Goal: Information Seeking & Learning: Learn about a topic

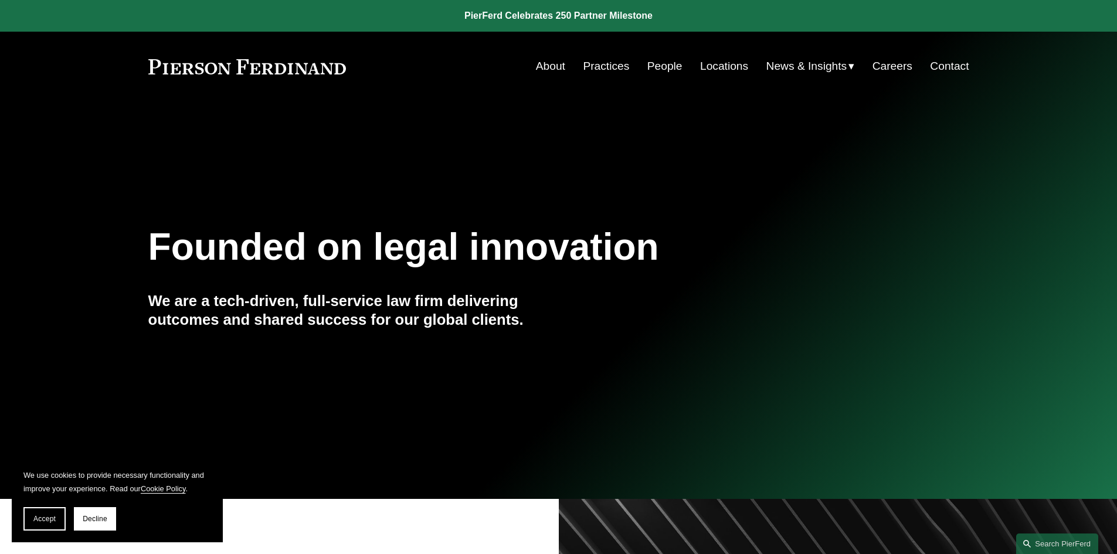
click at [660, 67] on link "People" at bounding box center [664, 66] width 35 height 22
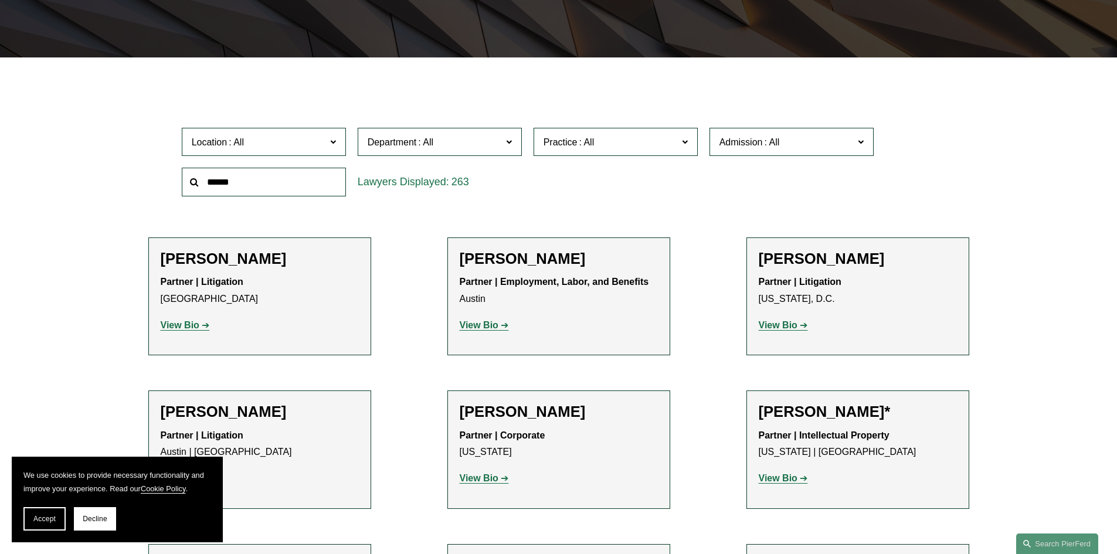
scroll to position [352, 0]
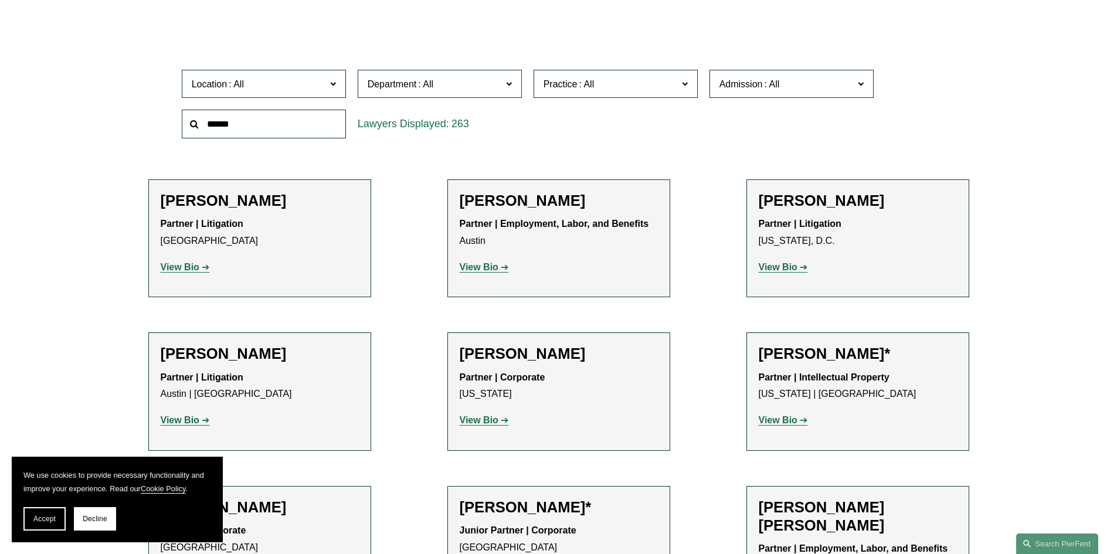
click at [271, 86] on span "Location" at bounding box center [259, 84] width 134 height 16
click at [0, 0] on link "Phoenix" at bounding box center [0, 0] width 0 height 0
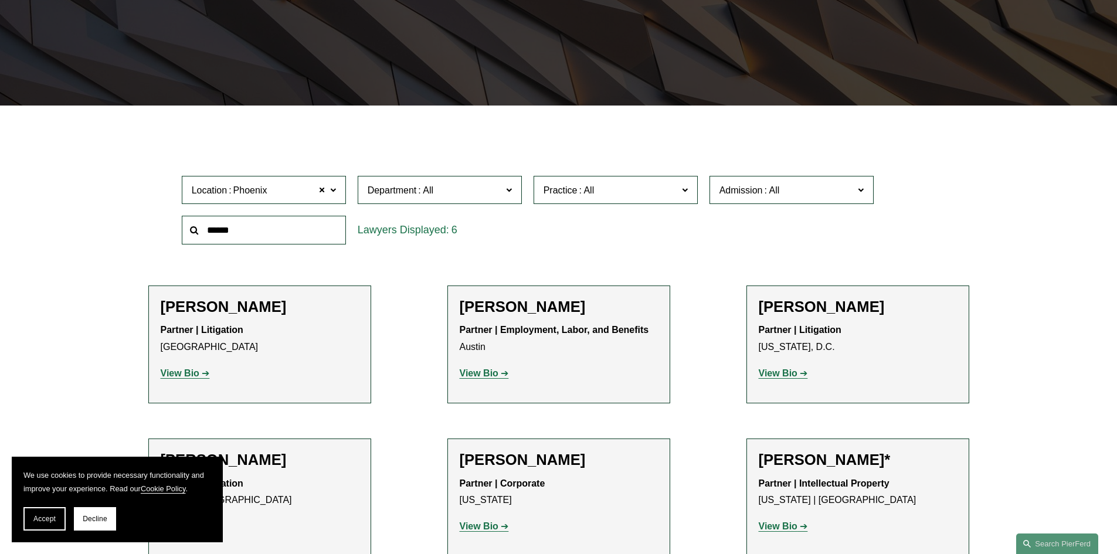
scroll to position [235, 0]
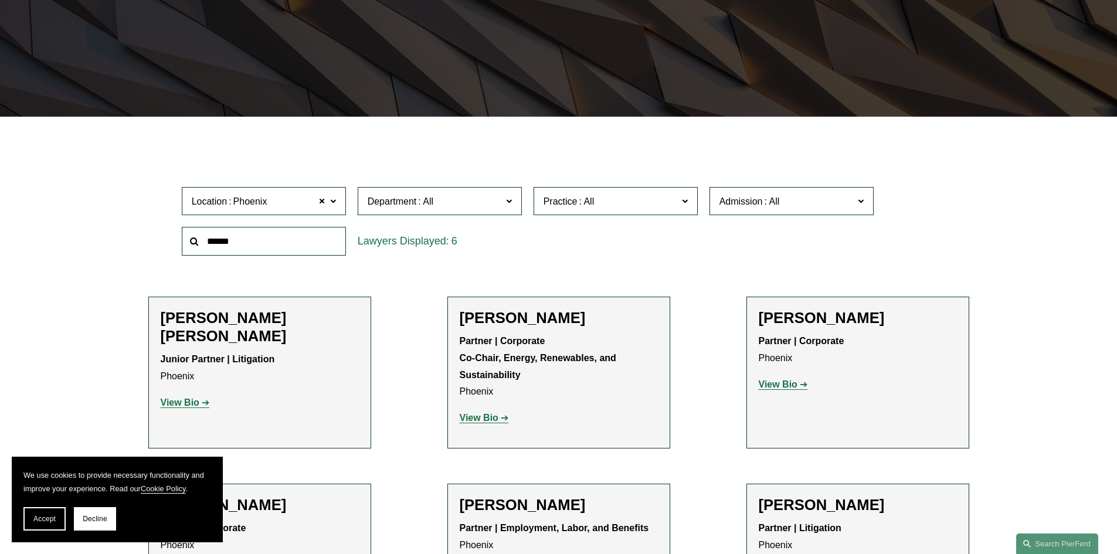
click at [80, 229] on div "Filter Location Phoenix Phoenix All Atlanta Austin Bellevue Boston Charlotte Ch…" at bounding box center [558, 403] width 1117 height 536
click at [169, 398] on strong "View Bio" at bounding box center [180, 403] width 39 height 10
click at [479, 419] on strong "View Bio" at bounding box center [479, 418] width 39 height 10
click at [773, 391] on p "View Bio" at bounding box center [858, 385] width 198 height 17
click at [778, 385] on strong "View Bio" at bounding box center [778, 384] width 39 height 10
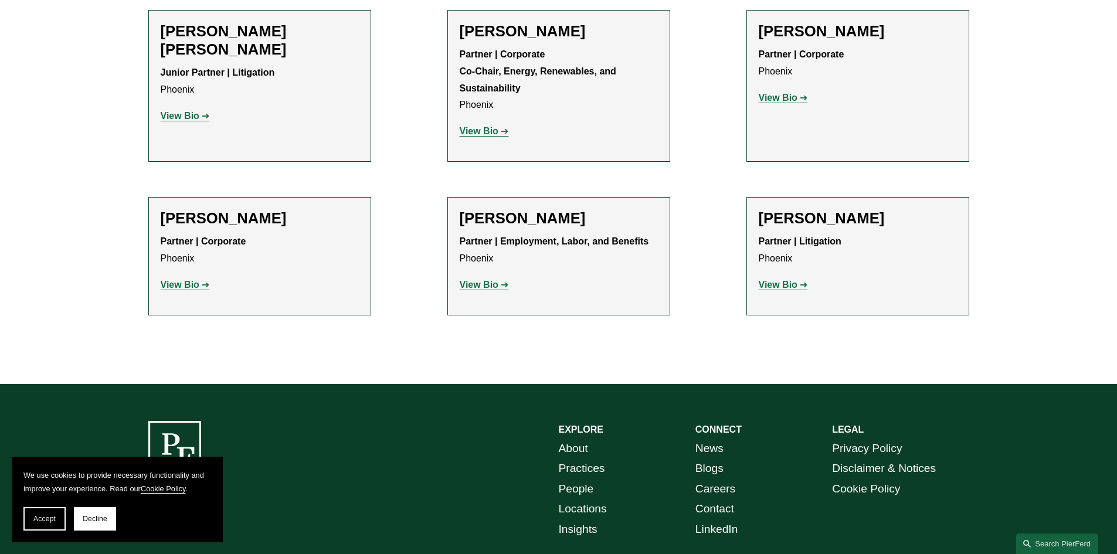
scroll to position [528, 0]
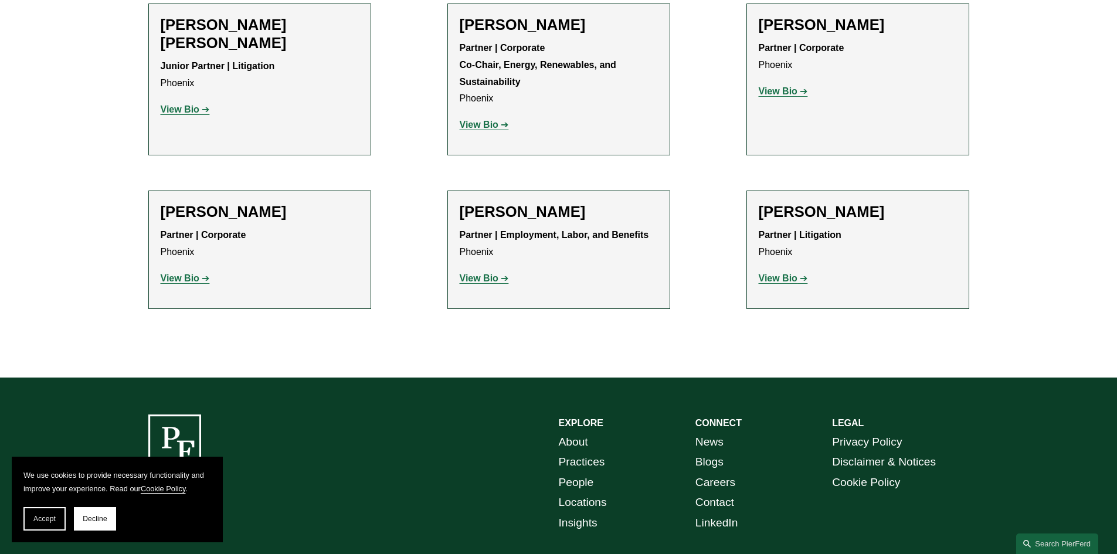
click at [182, 278] on strong "View Bio" at bounding box center [180, 278] width 39 height 10
click at [471, 276] on strong "View Bio" at bounding box center [479, 278] width 39 height 10
click at [473, 279] on strong "View Bio" at bounding box center [479, 278] width 39 height 10
click at [779, 282] on strong "View Bio" at bounding box center [778, 278] width 39 height 10
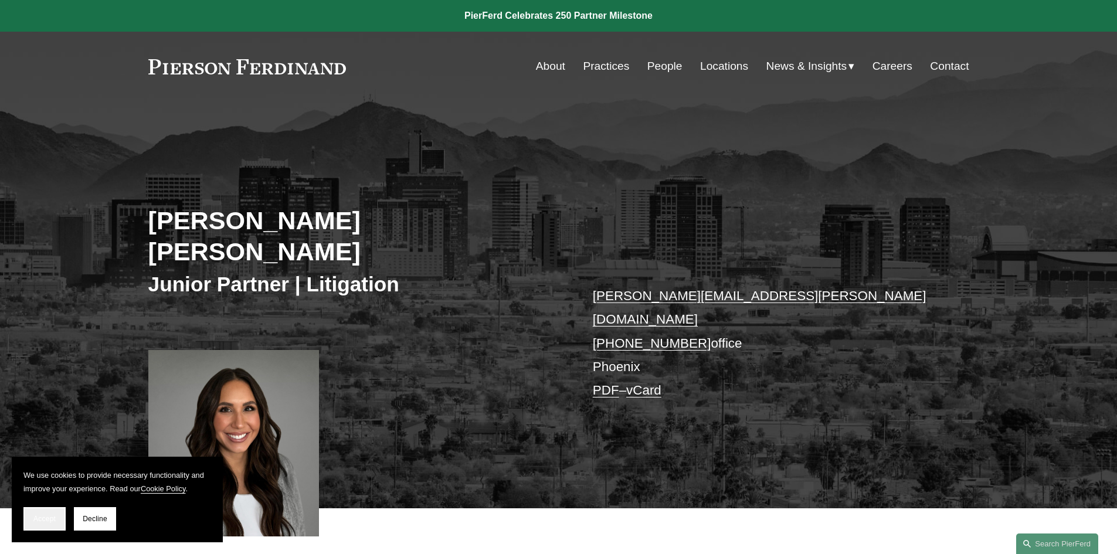
drag, startPoint x: 50, startPoint y: 523, endPoint x: 174, endPoint y: 449, distance: 144.4
click at [51, 523] on button "Accept" at bounding box center [44, 518] width 42 height 23
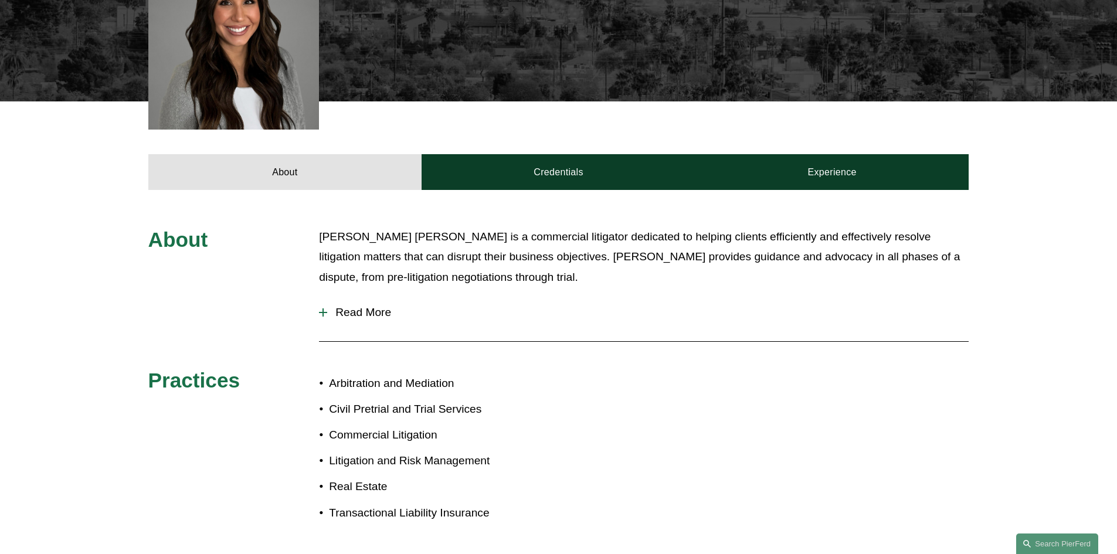
scroll to position [352, 0]
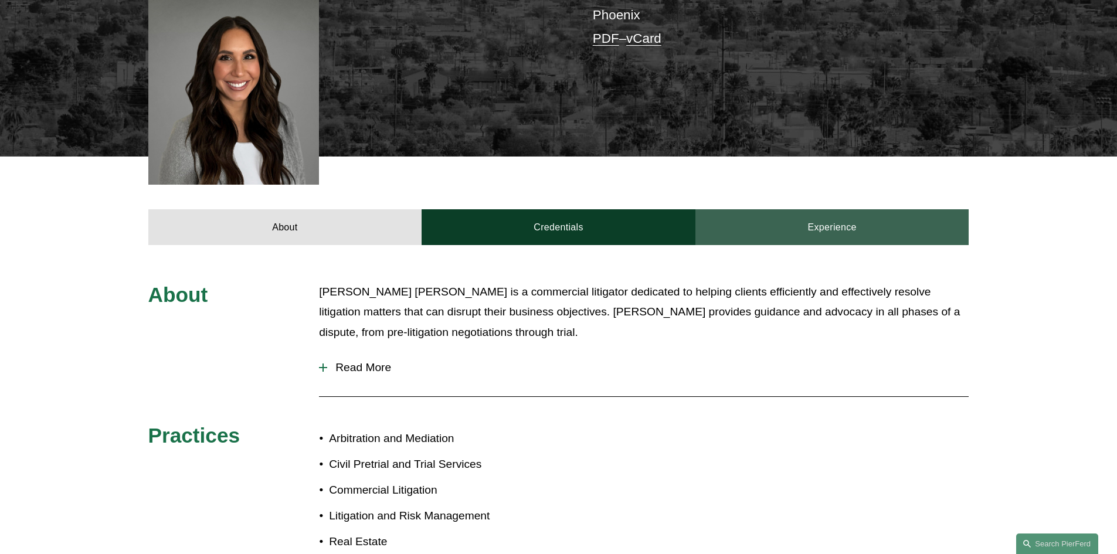
click at [804, 209] on link "Experience" at bounding box center [833, 226] width 274 height 35
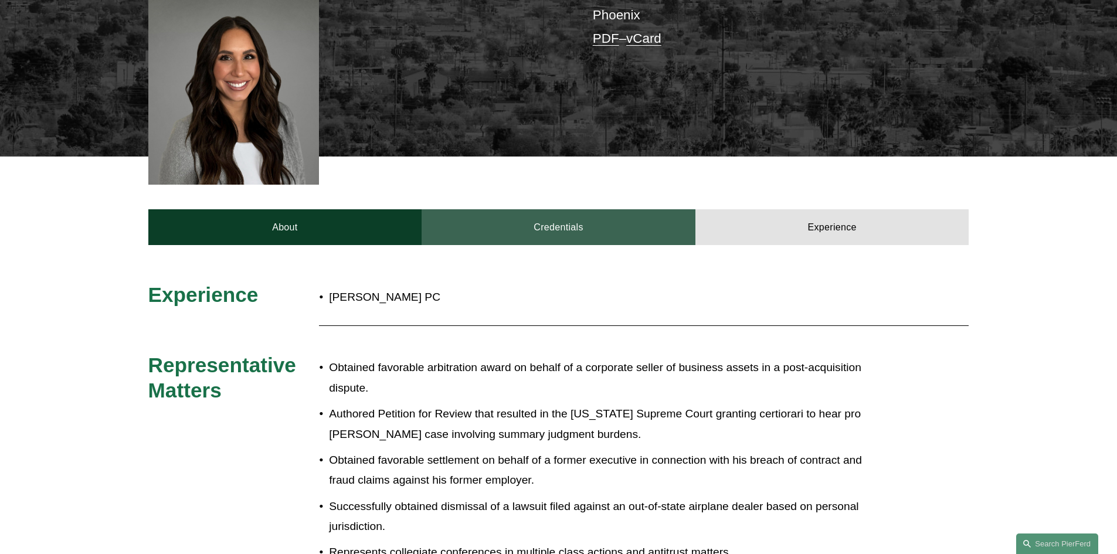
click at [553, 209] on link "Credentials" at bounding box center [559, 226] width 274 height 35
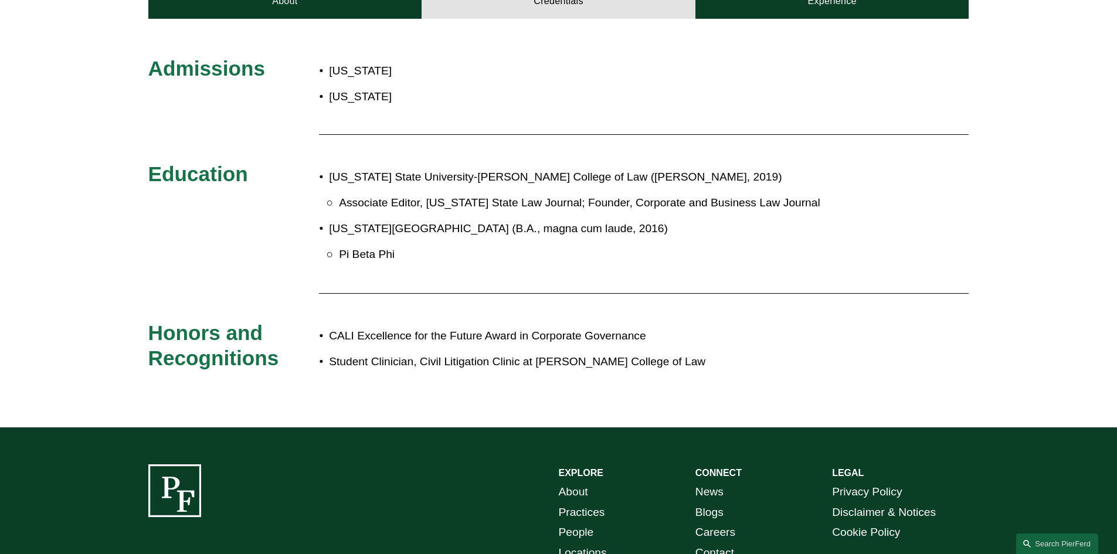
scroll to position [586, 0]
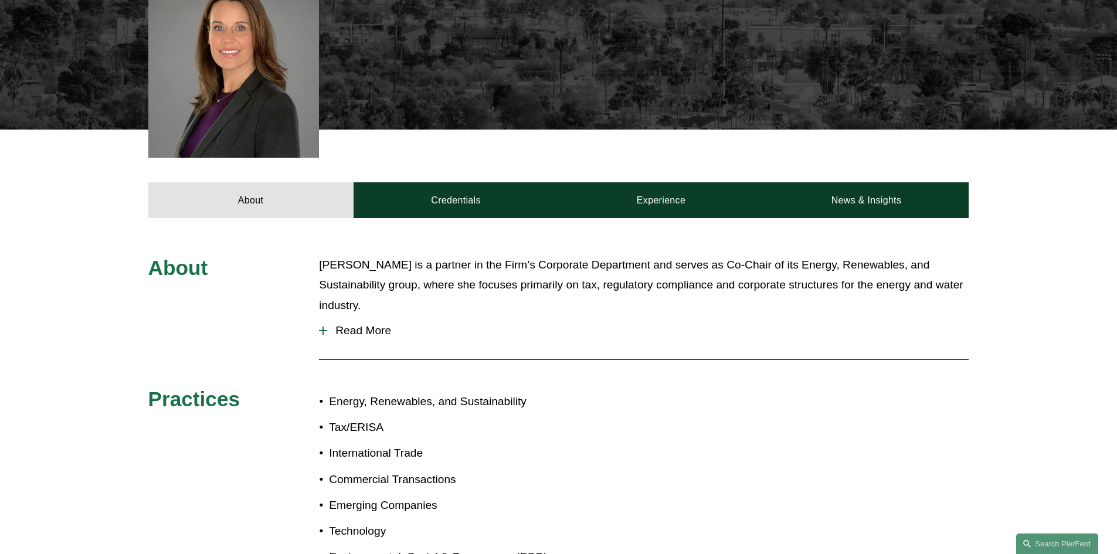
scroll to position [411, 0]
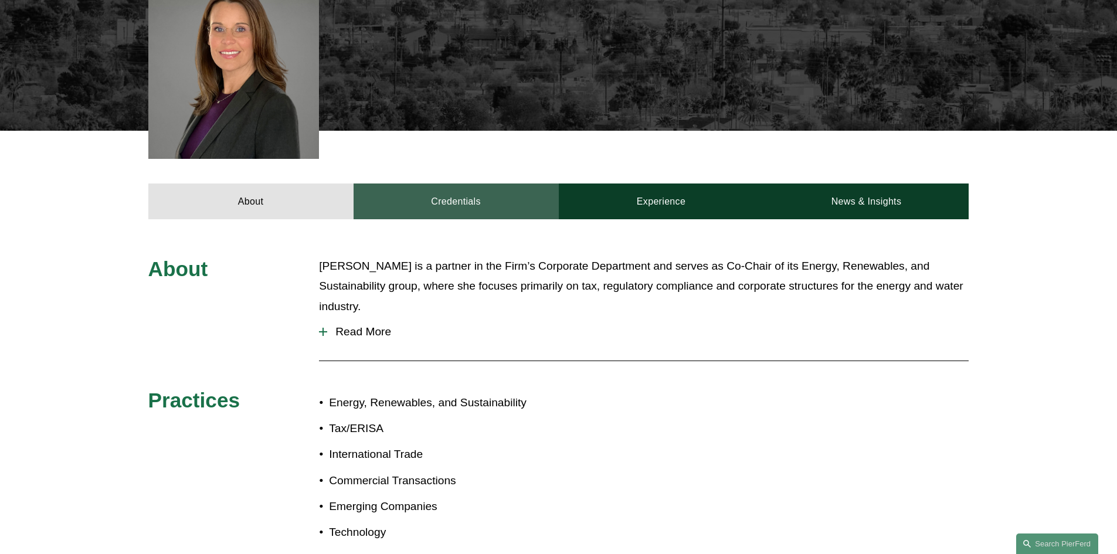
click at [459, 188] on link "Credentials" at bounding box center [456, 201] width 205 height 35
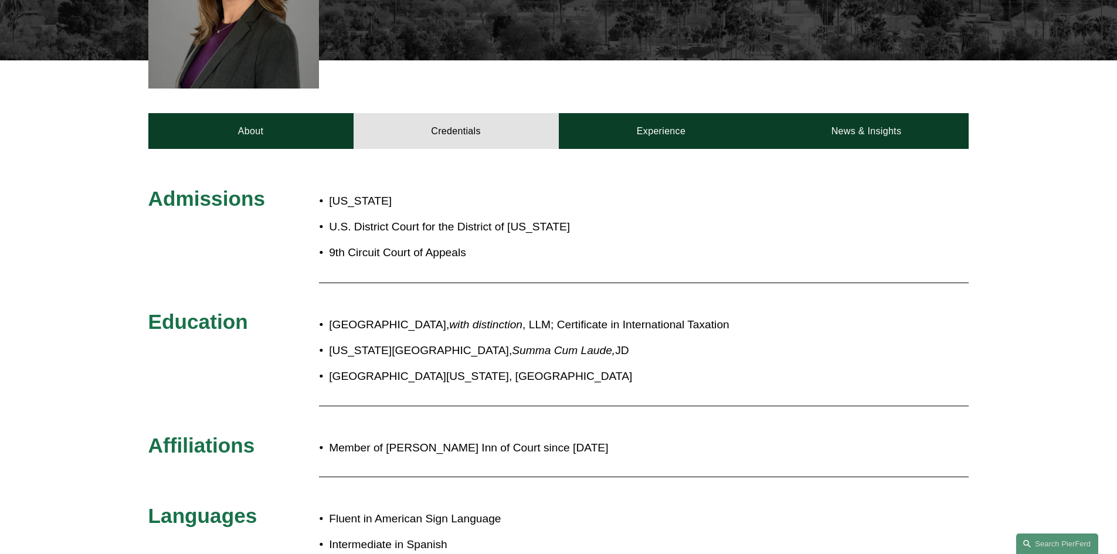
scroll to position [528, 0]
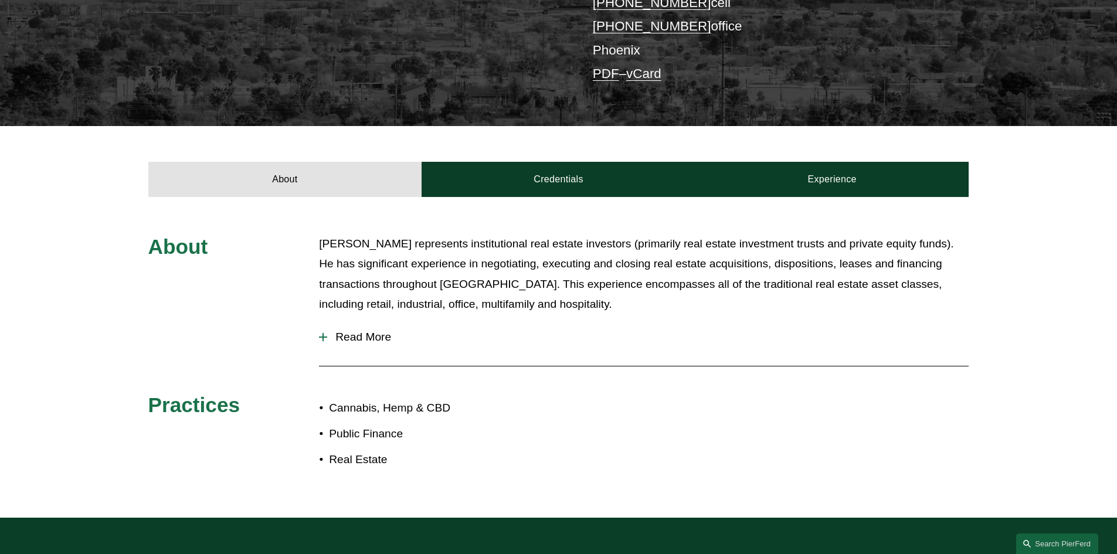
scroll to position [293, 0]
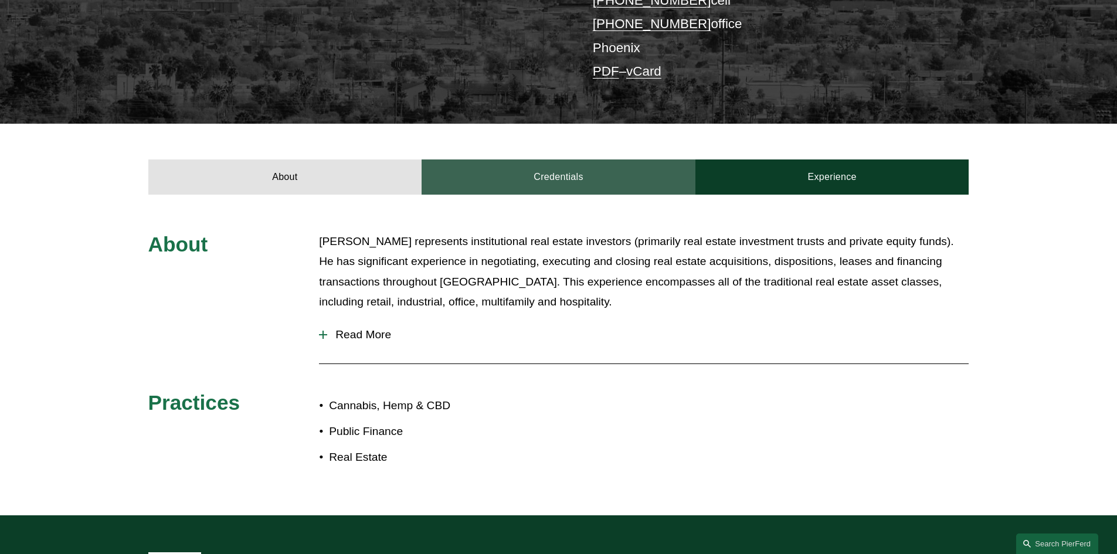
click at [548, 181] on link "Credentials" at bounding box center [559, 177] width 274 height 35
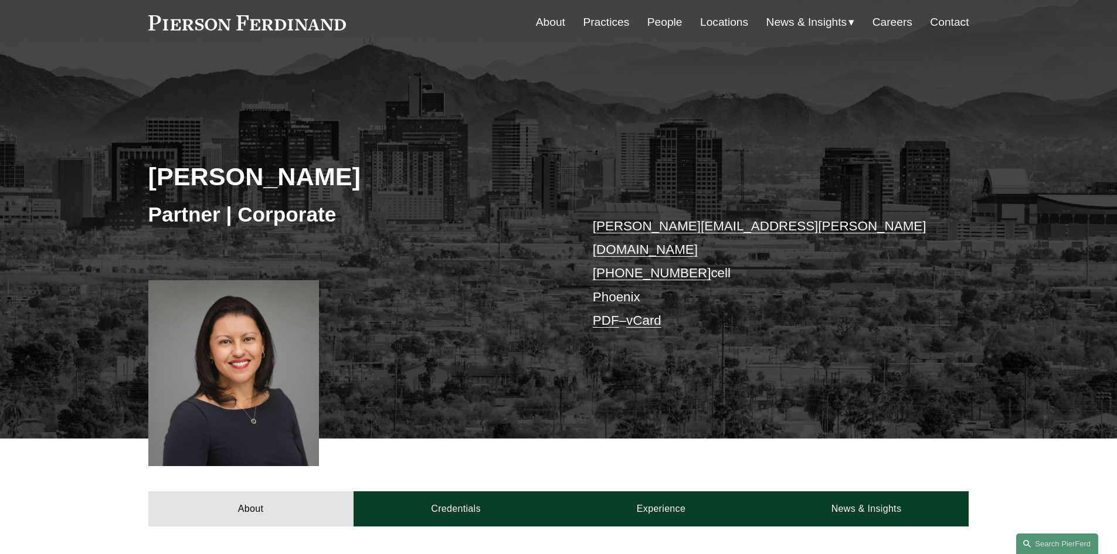
scroll to position [235, 0]
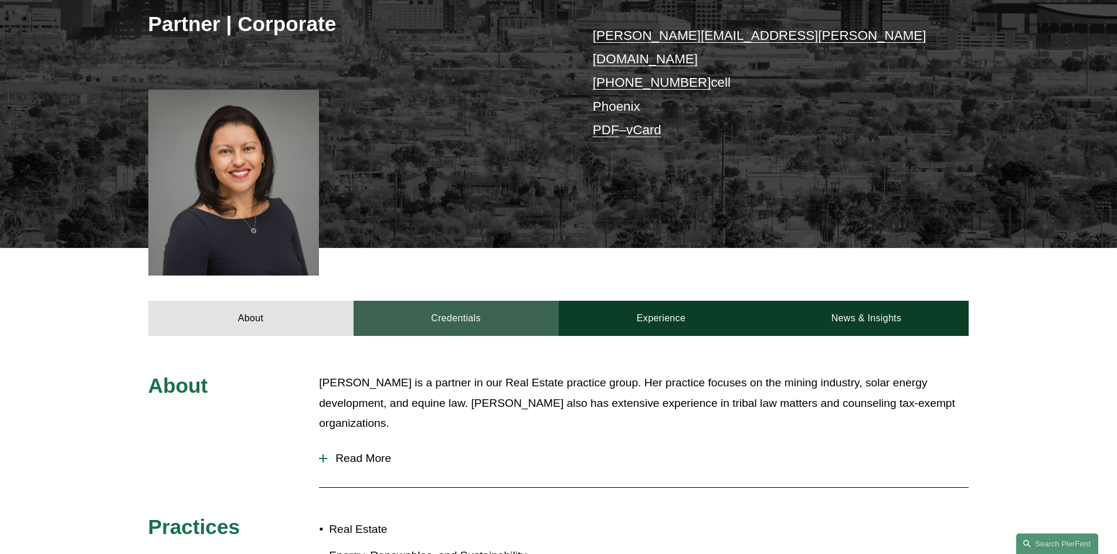
click at [465, 307] on link "Credentials" at bounding box center [456, 318] width 205 height 35
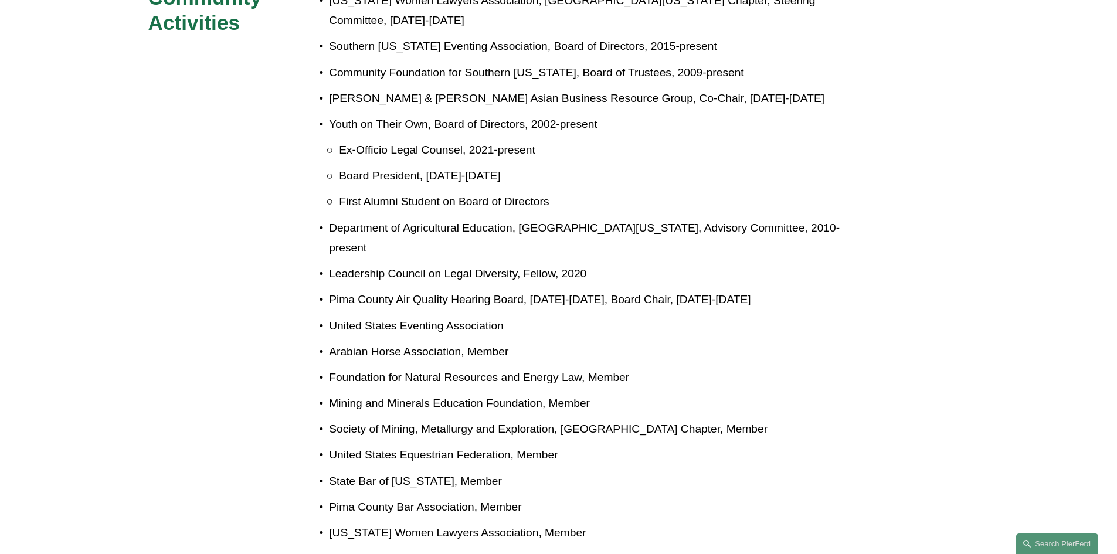
scroll to position [1173, 0]
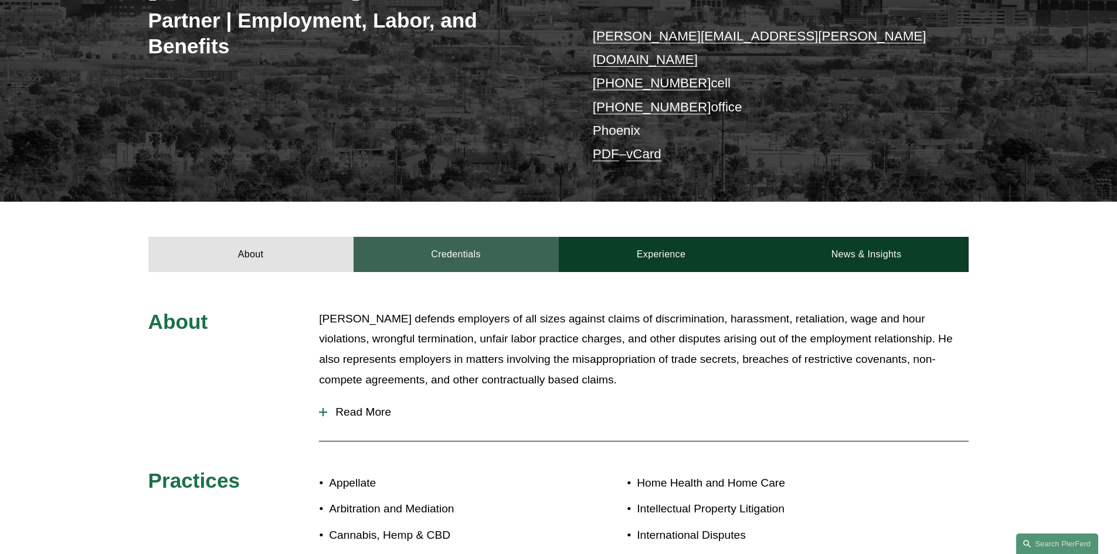
scroll to position [235, 0]
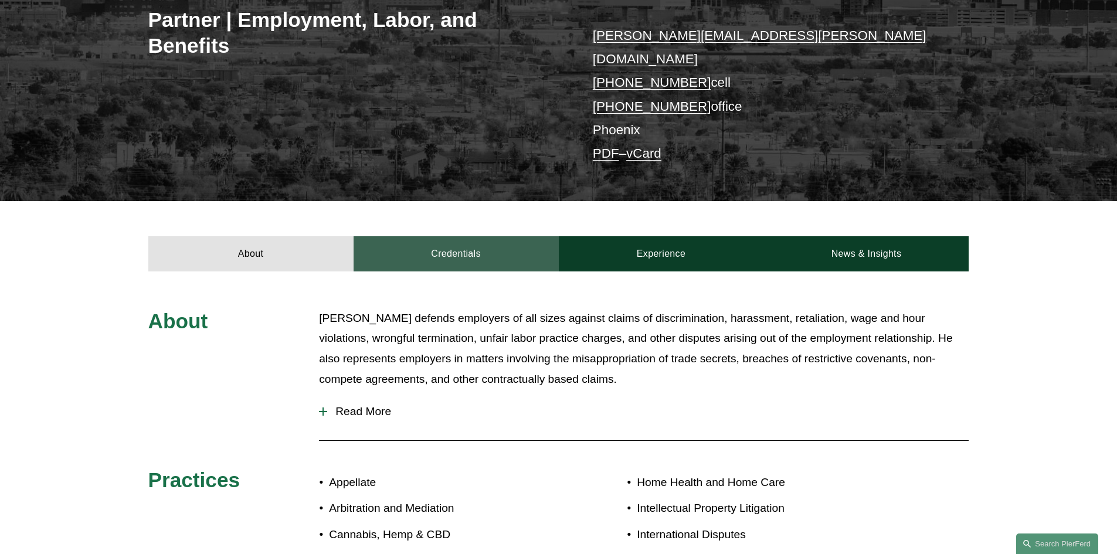
click at [479, 239] on link "Credentials" at bounding box center [456, 253] width 205 height 35
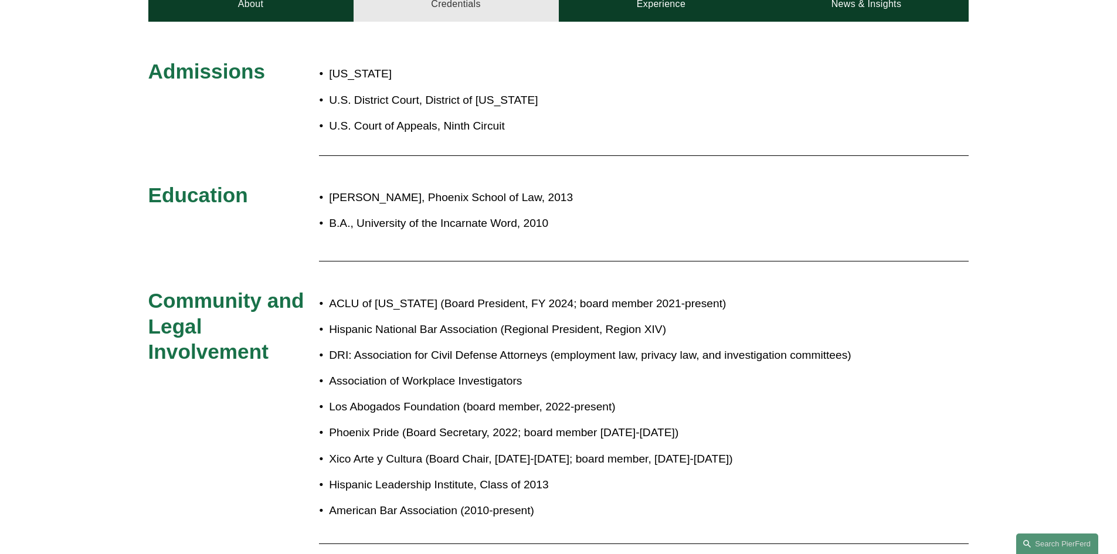
scroll to position [528, 0]
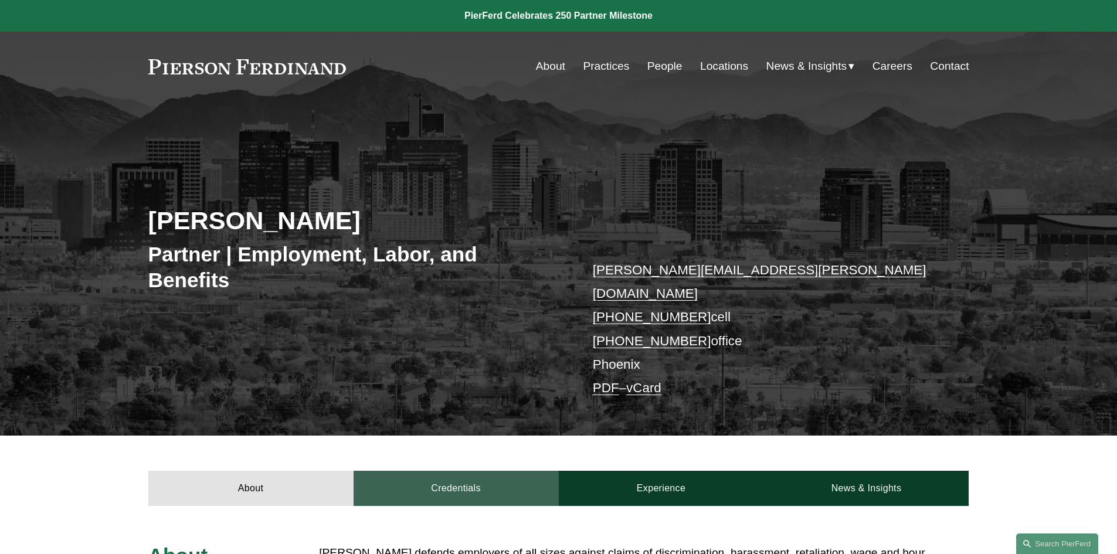
click at [455, 474] on link "Credentials" at bounding box center [456, 488] width 205 height 35
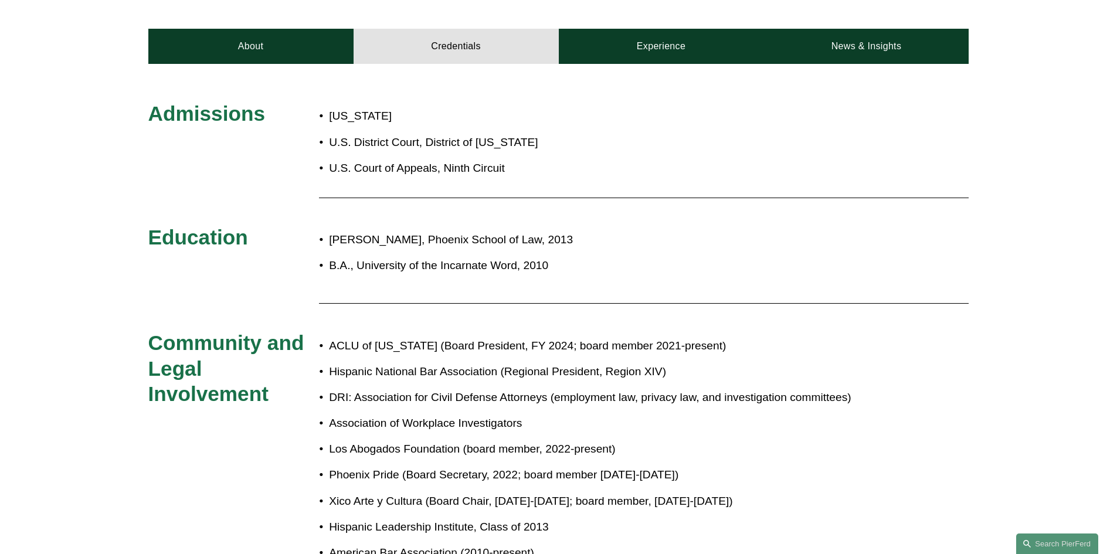
scroll to position [469, 0]
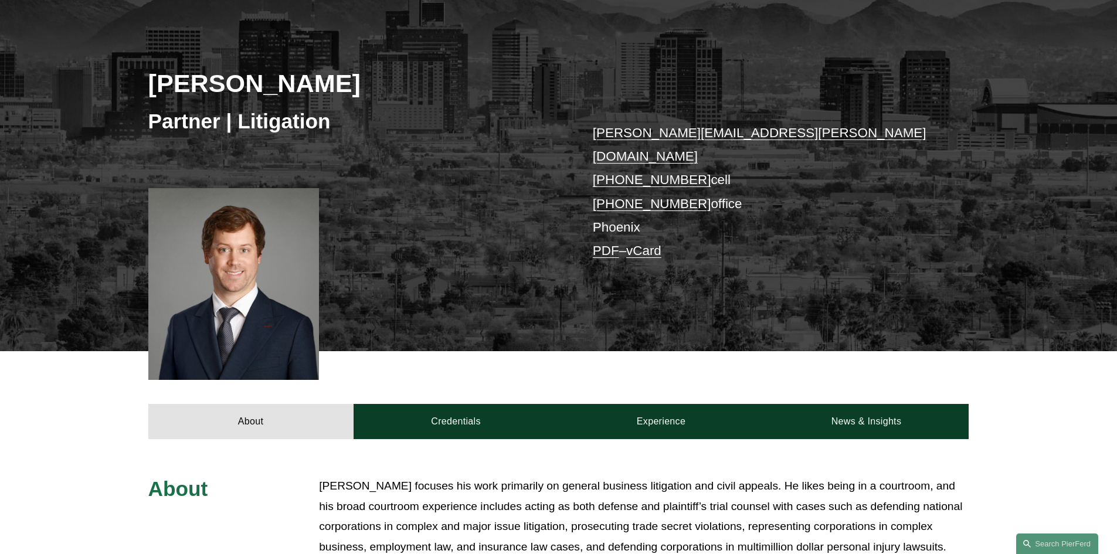
scroll to position [176, 0]
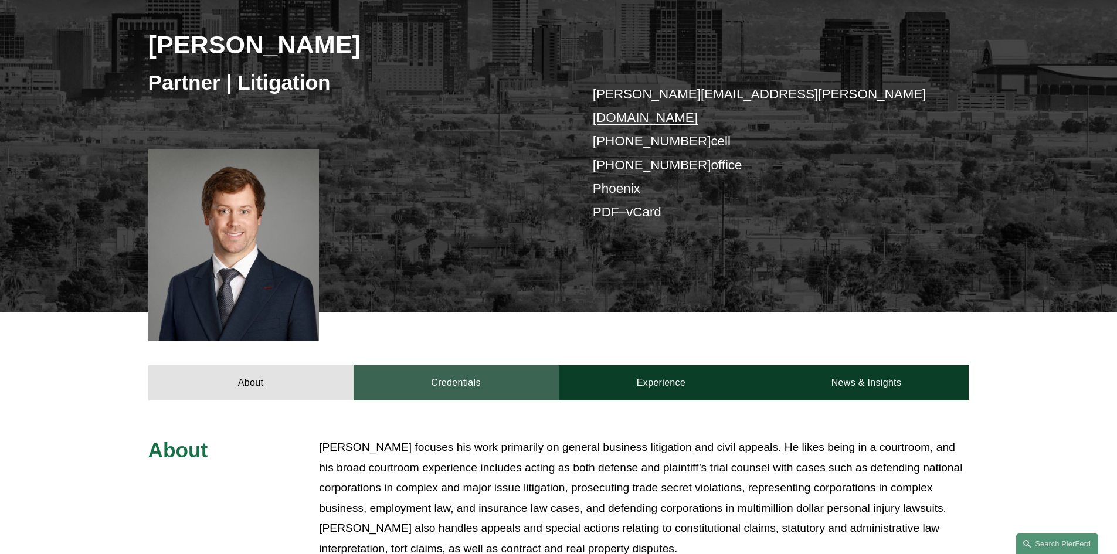
click at [473, 375] on link "Credentials" at bounding box center [456, 382] width 205 height 35
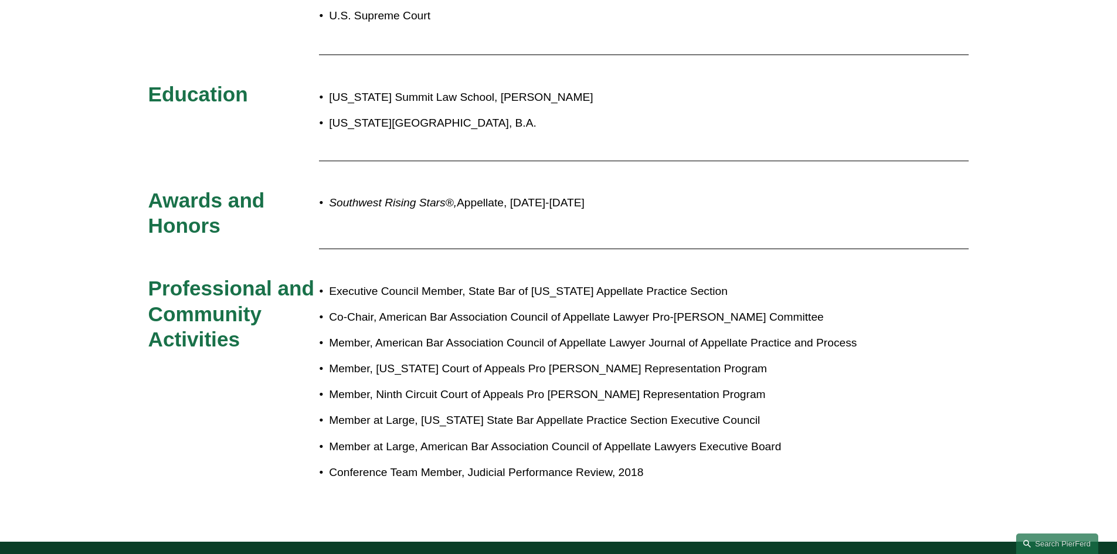
scroll to position [704, 0]
